Goal: Task Accomplishment & Management: Complete application form

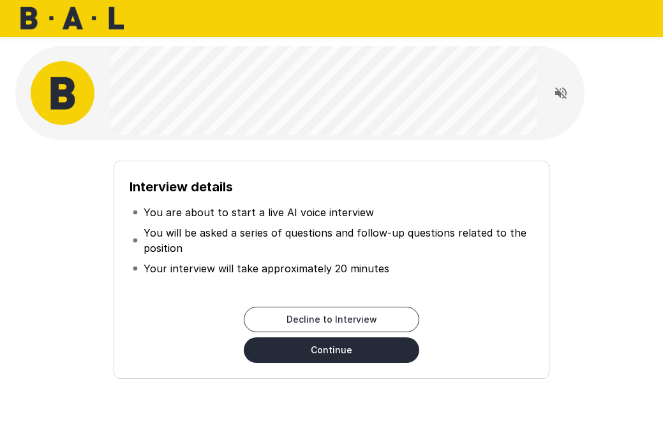
click at [337, 351] on button "Continue" at bounding box center [331, 350] width 175 height 26
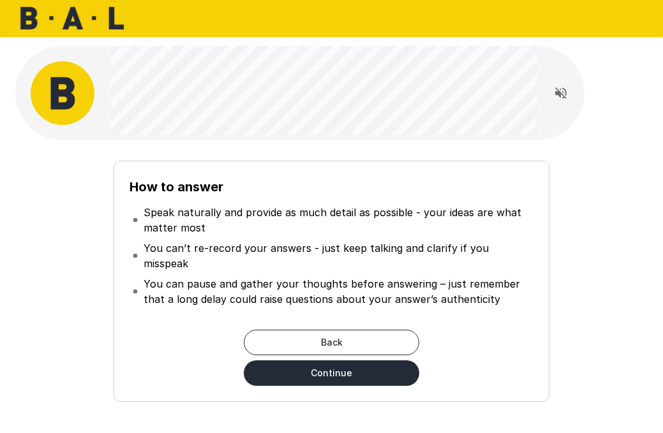
click at [334, 360] on button "Continue" at bounding box center [331, 373] width 175 height 26
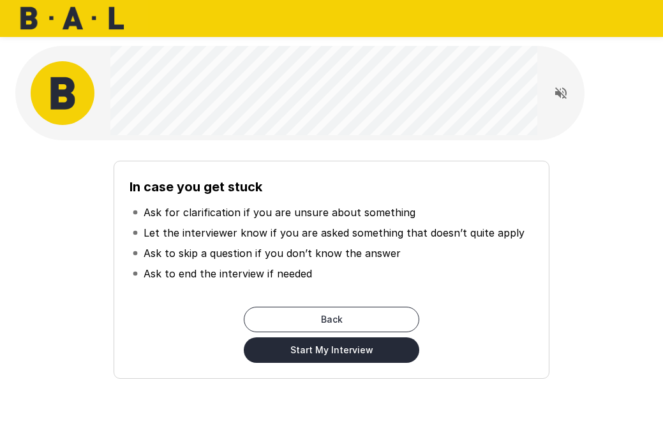
click at [334, 359] on button "Start My Interview" at bounding box center [331, 350] width 175 height 26
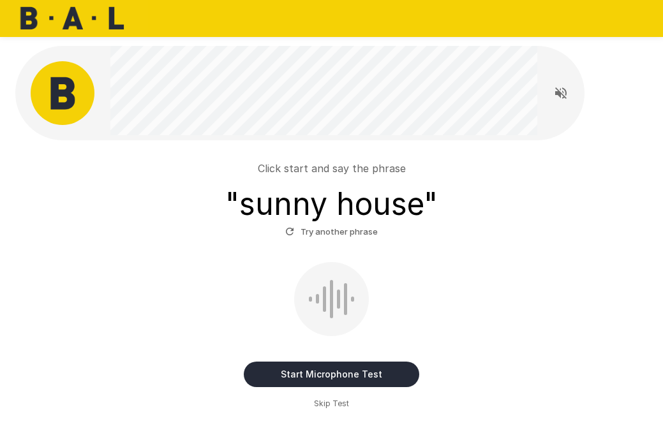
click at [330, 369] on button "Start Microphone Test" at bounding box center [331, 375] width 175 height 26
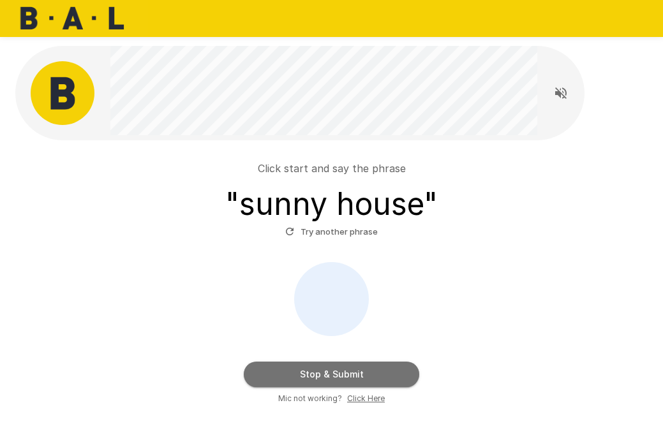
click at [330, 369] on button "Stop & Submit" at bounding box center [331, 375] width 175 height 26
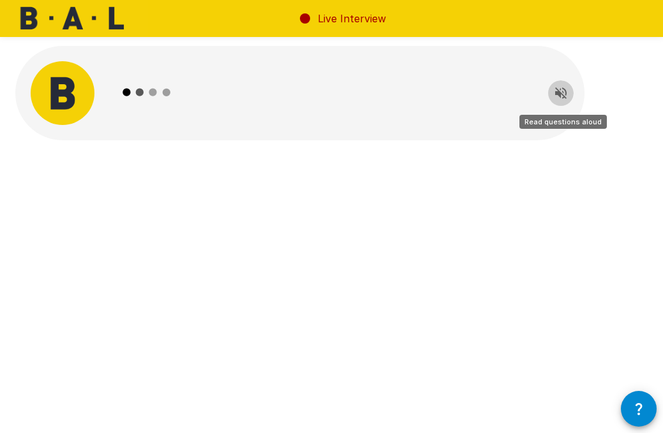
click at [560, 100] on icon "Read questions aloud" at bounding box center [560, 92] width 15 height 15
click at [561, 95] on icon "Stop reading questions aloud" at bounding box center [560, 92] width 15 height 15
click at [561, 94] on icon "Read questions aloud" at bounding box center [560, 92] width 15 height 15
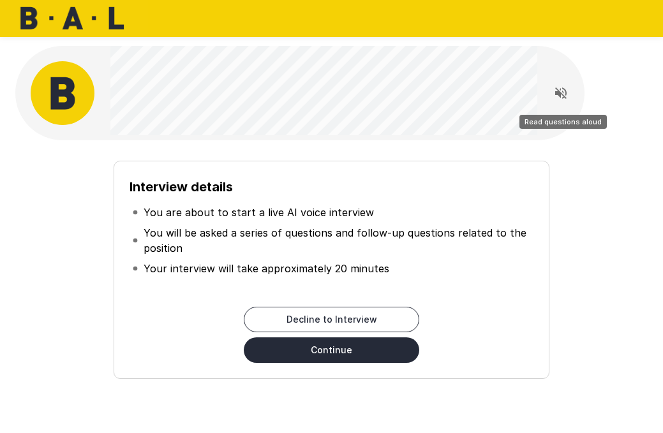
click at [561, 94] on icon "Read questions aloud" at bounding box center [560, 92] width 11 height 11
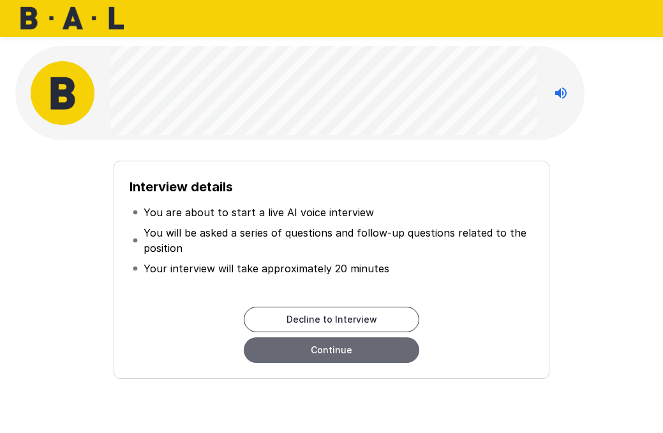
click at [367, 354] on button "Continue" at bounding box center [331, 350] width 175 height 26
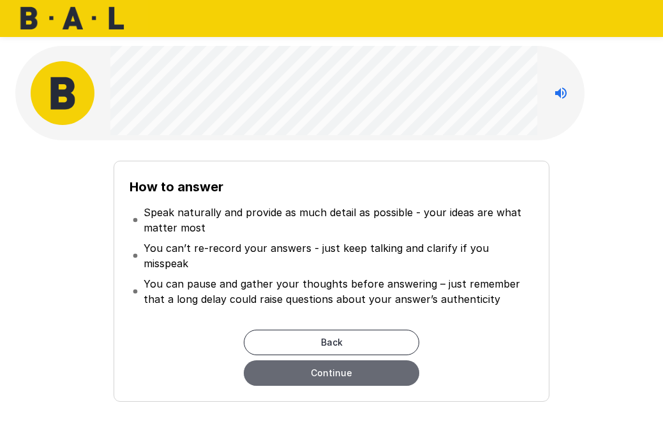
click at [363, 360] on button "Continue" at bounding box center [331, 373] width 175 height 26
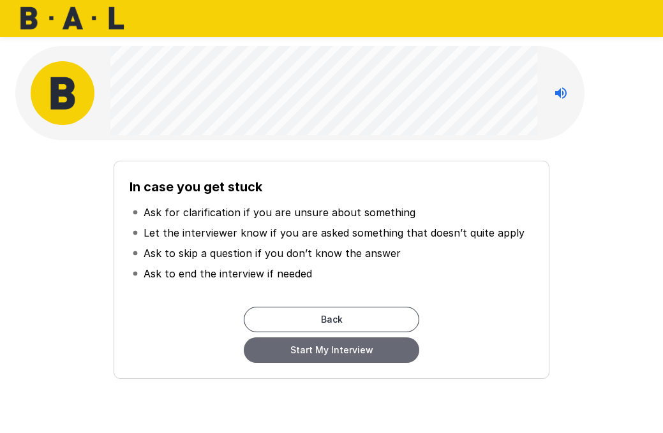
click at [363, 359] on button "Start My Interview" at bounding box center [331, 350] width 175 height 26
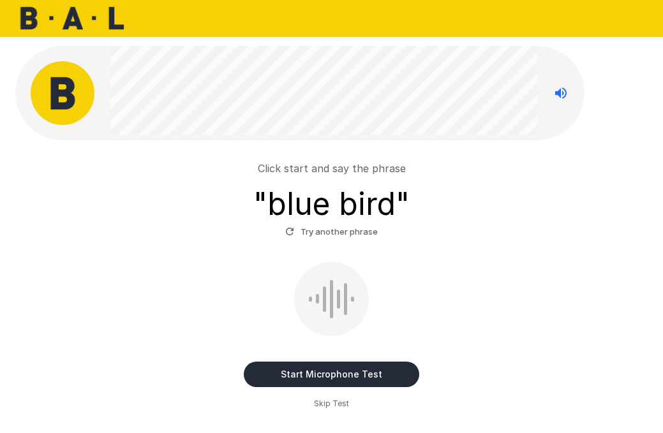
click at [332, 375] on button "Start Microphone Test" at bounding box center [331, 375] width 175 height 26
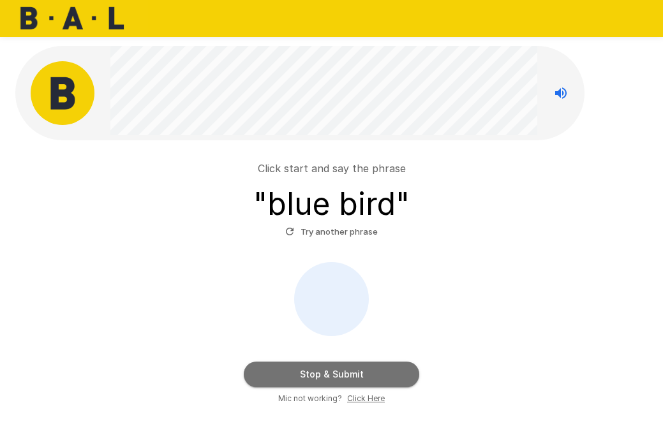
click at [332, 375] on button "Stop & Submit" at bounding box center [331, 375] width 175 height 26
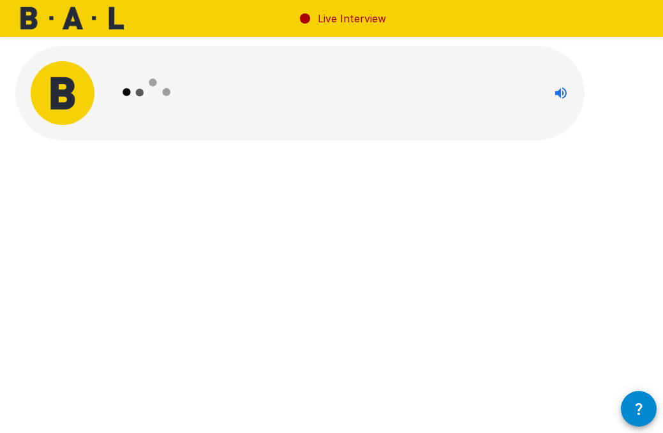
click at [646, 408] on icon "button" at bounding box center [638, 408] width 15 height 15
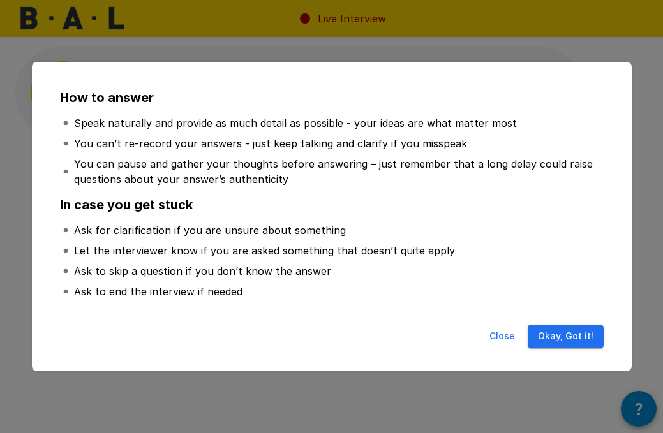
click at [559, 332] on button "Okay, Got it!" at bounding box center [566, 337] width 76 height 24
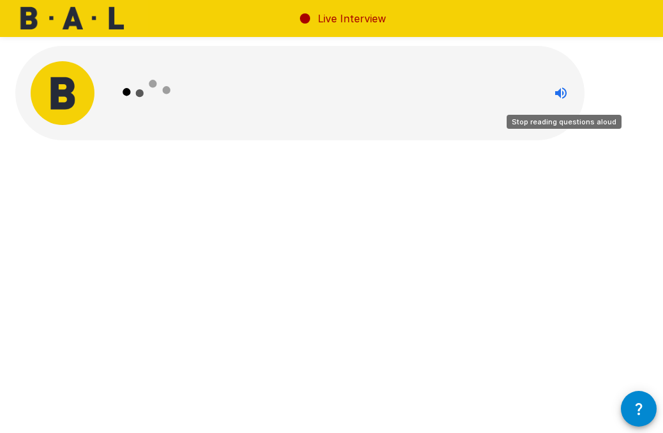
click at [559, 97] on icon "Stop reading questions aloud" at bounding box center [560, 92] width 15 height 15
click at [559, 97] on icon "Read questions aloud" at bounding box center [560, 92] width 15 height 15
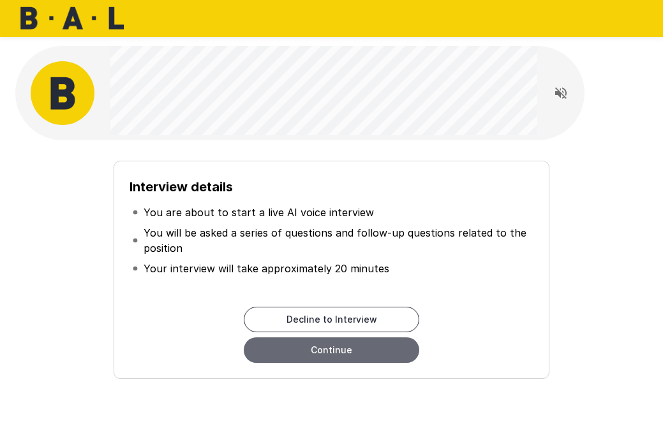
click at [364, 355] on button "Continue" at bounding box center [331, 350] width 175 height 26
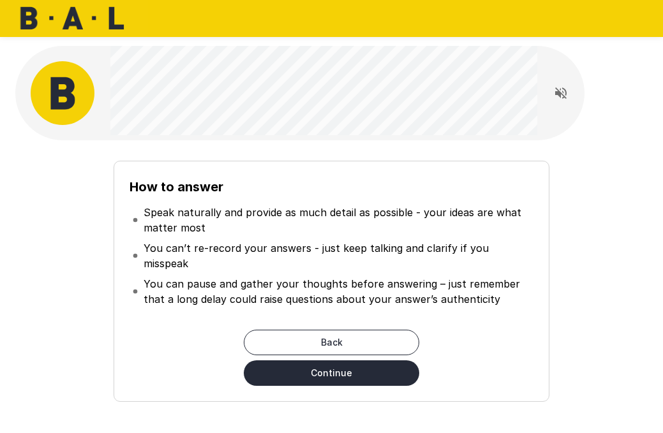
click at [361, 360] on button "Continue" at bounding box center [331, 373] width 175 height 26
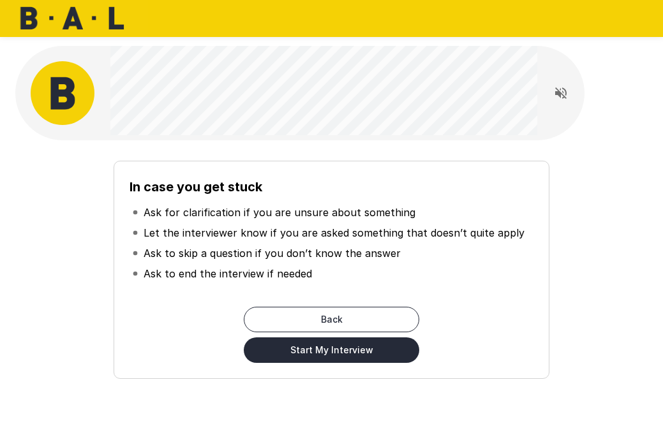
click at [572, 87] on button "Read questions aloud" at bounding box center [561, 93] width 26 height 26
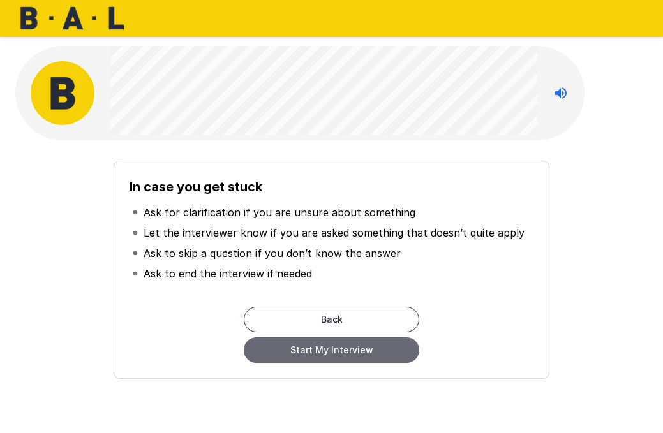
click at [376, 353] on button "Start My Interview" at bounding box center [331, 350] width 175 height 26
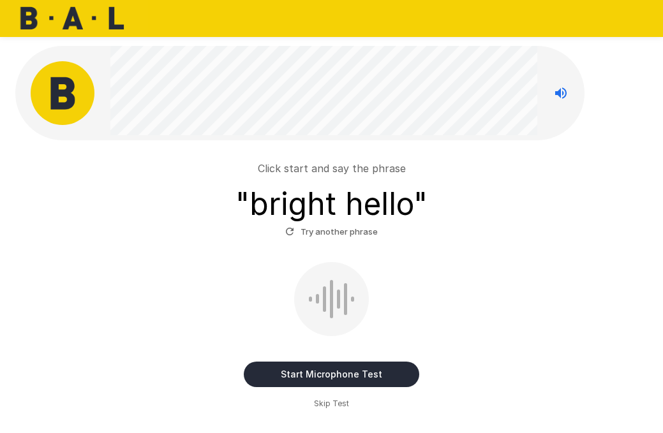
click at [299, 362] on button "Start Microphone Test" at bounding box center [331, 375] width 175 height 26
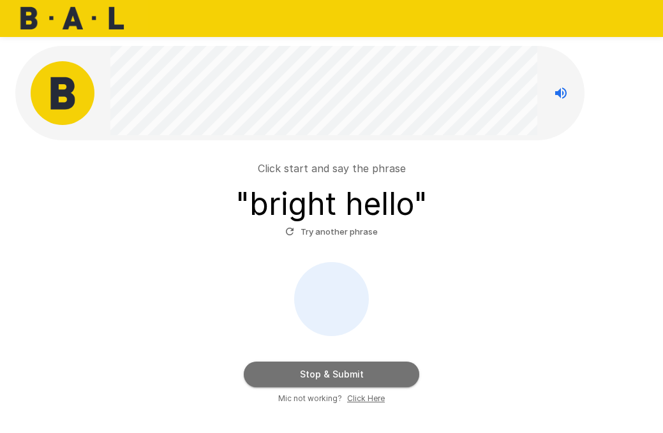
click at [299, 362] on button "Stop & Submit" at bounding box center [331, 375] width 175 height 26
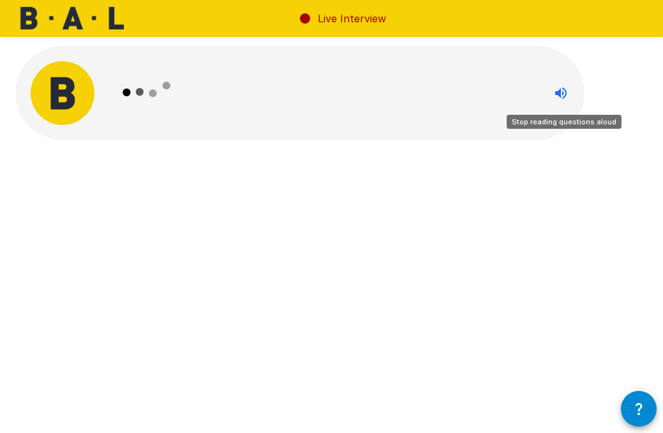
click at [559, 94] on icon "Stop reading questions aloud" at bounding box center [560, 92] width 11 height 11
click at [559, 94] on icon "Read questions aloud" at bounding box center [560, 92] width 11 height 11
click at [559, 94] on icon "Stop reading questions aloud" at bounding box center [560, 92] width 11 height 11
click at [559, 94] on icon "Read questions aloud" at bounding box center [560, 92] width 11 height 11
